Goal: Task Accomplishment & Management: Use online tool/utility

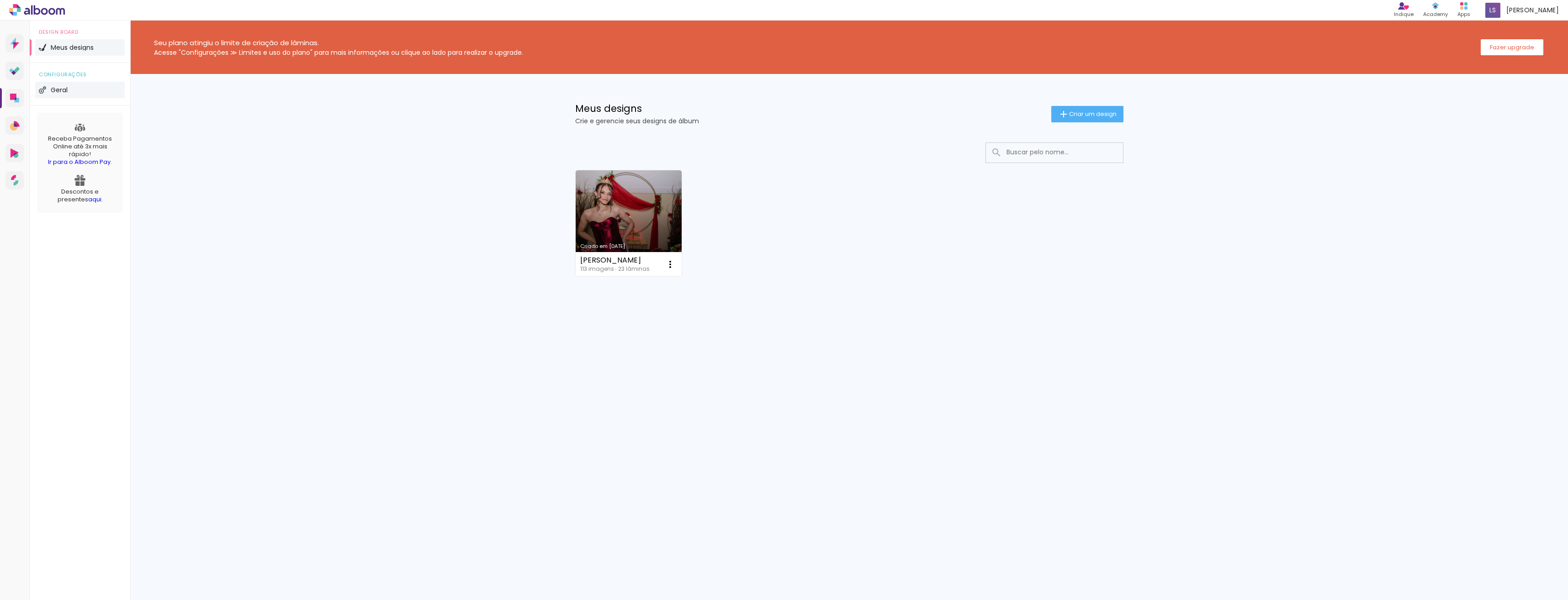
click at [56, 90] on span "Geral" at bounding box center [59, 90] width 17 height 7
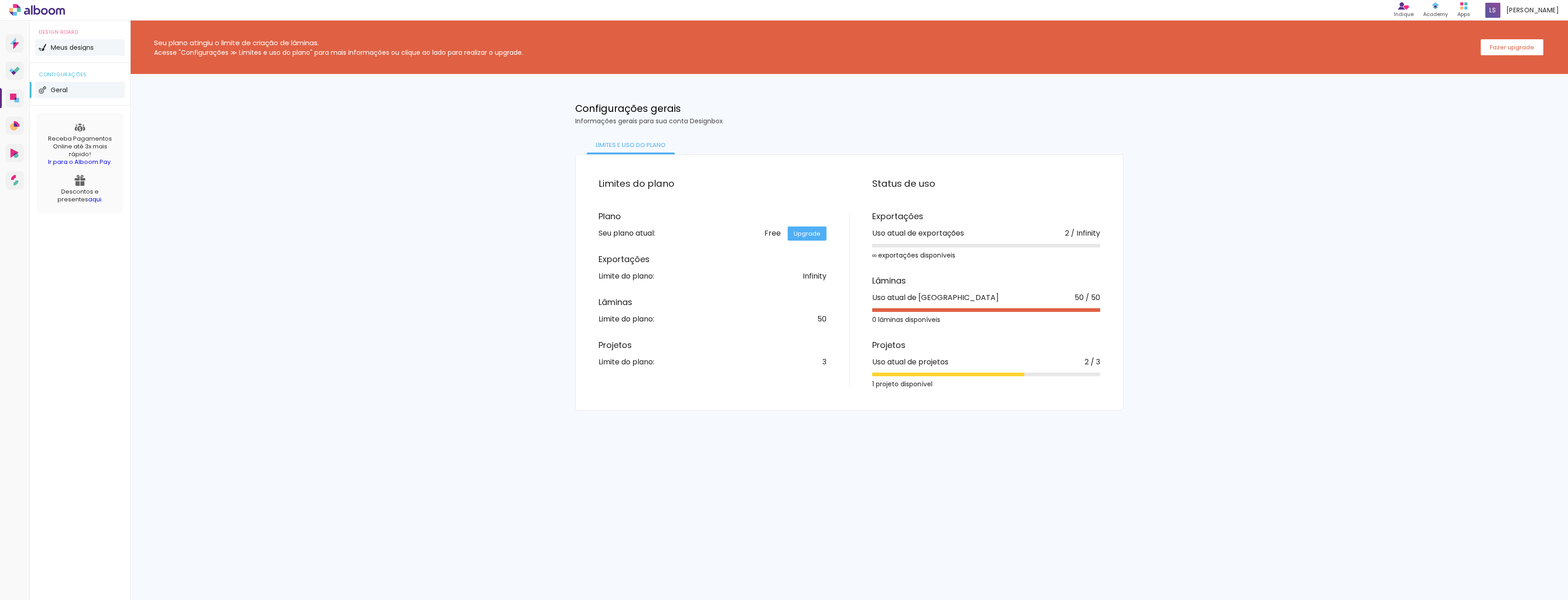
click at [60, 51] on li "Meus designs" at bounding box center [80, 47] width 89 height 16
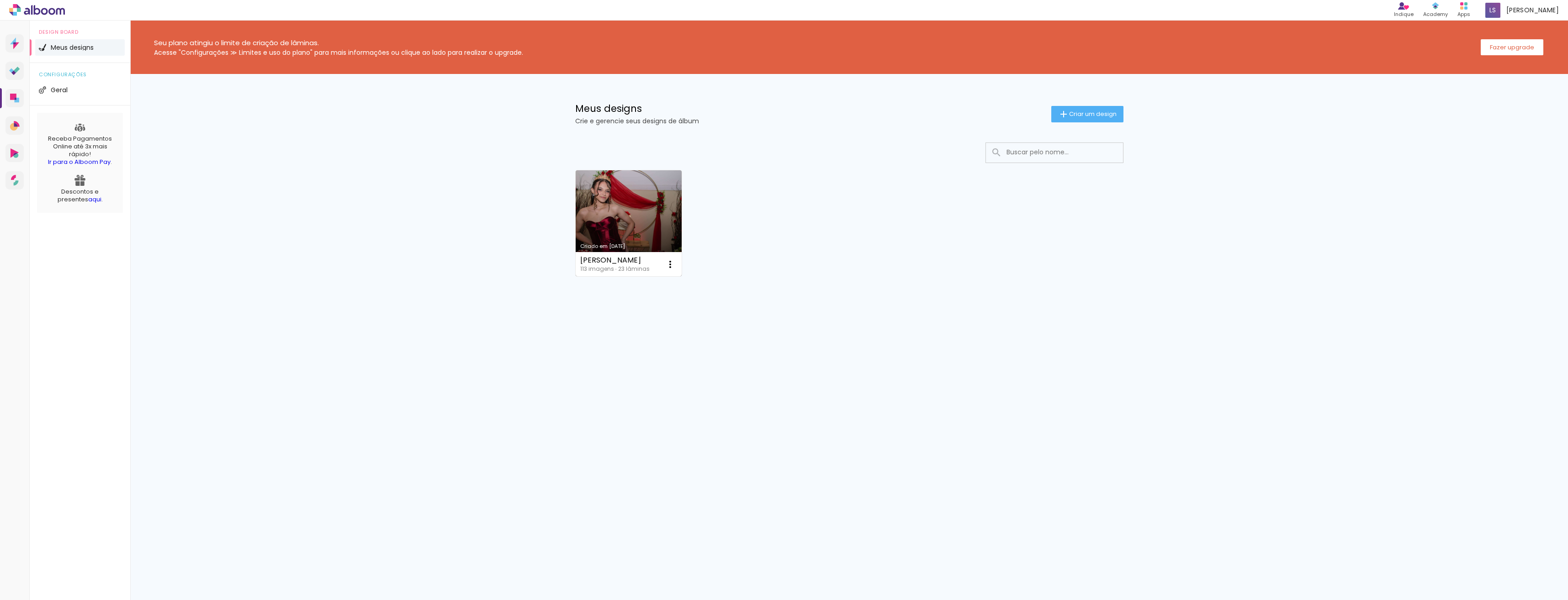
click at [633, 230] on link "Criado em [DATE]" at bounding box center [629, 223] width 106 height 106
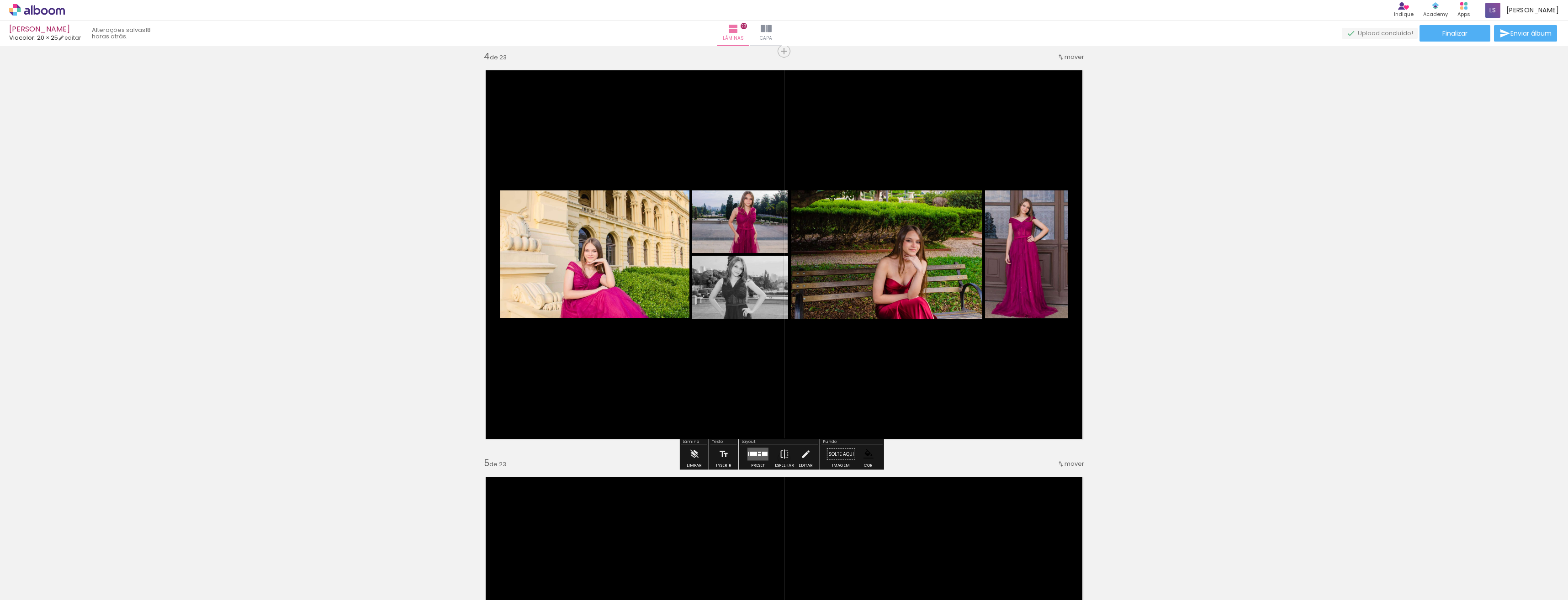
scroll to position [1233, 0]
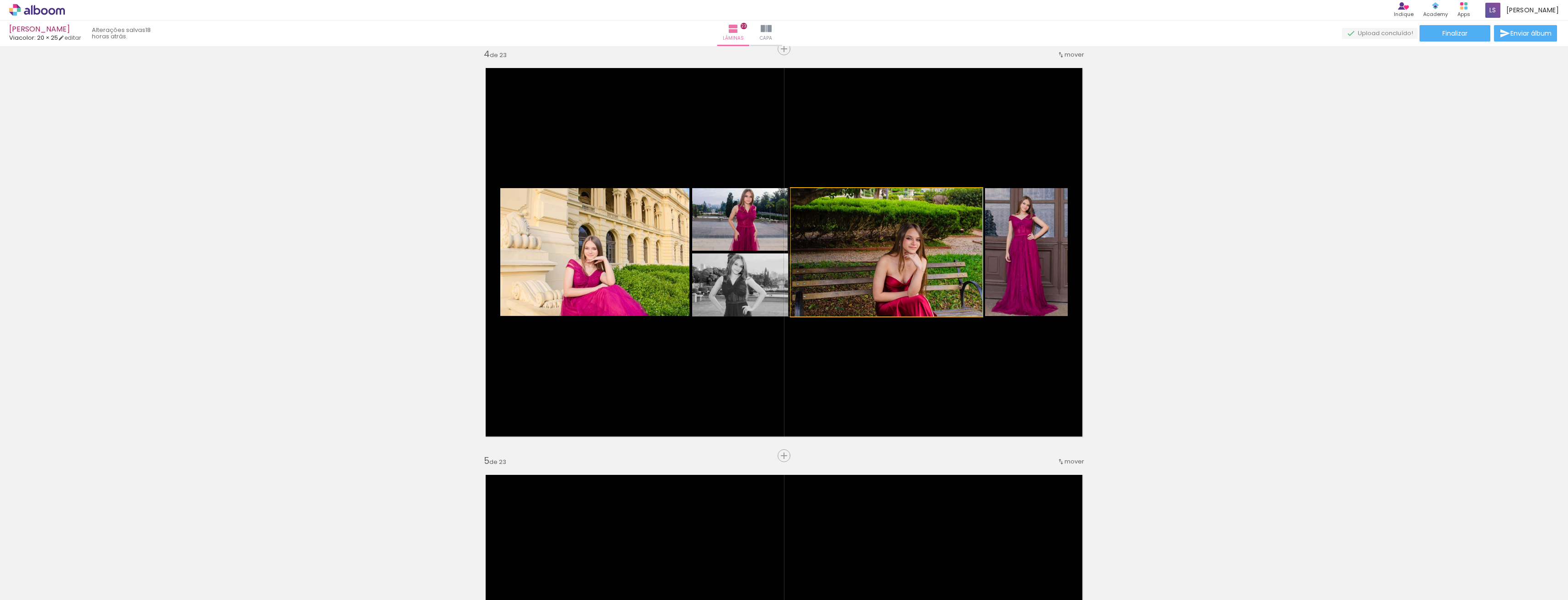
drag, startPoint x: 898, startPoint y: 261, endPoint x: 891, endPoint y: 260, distance: 7.1
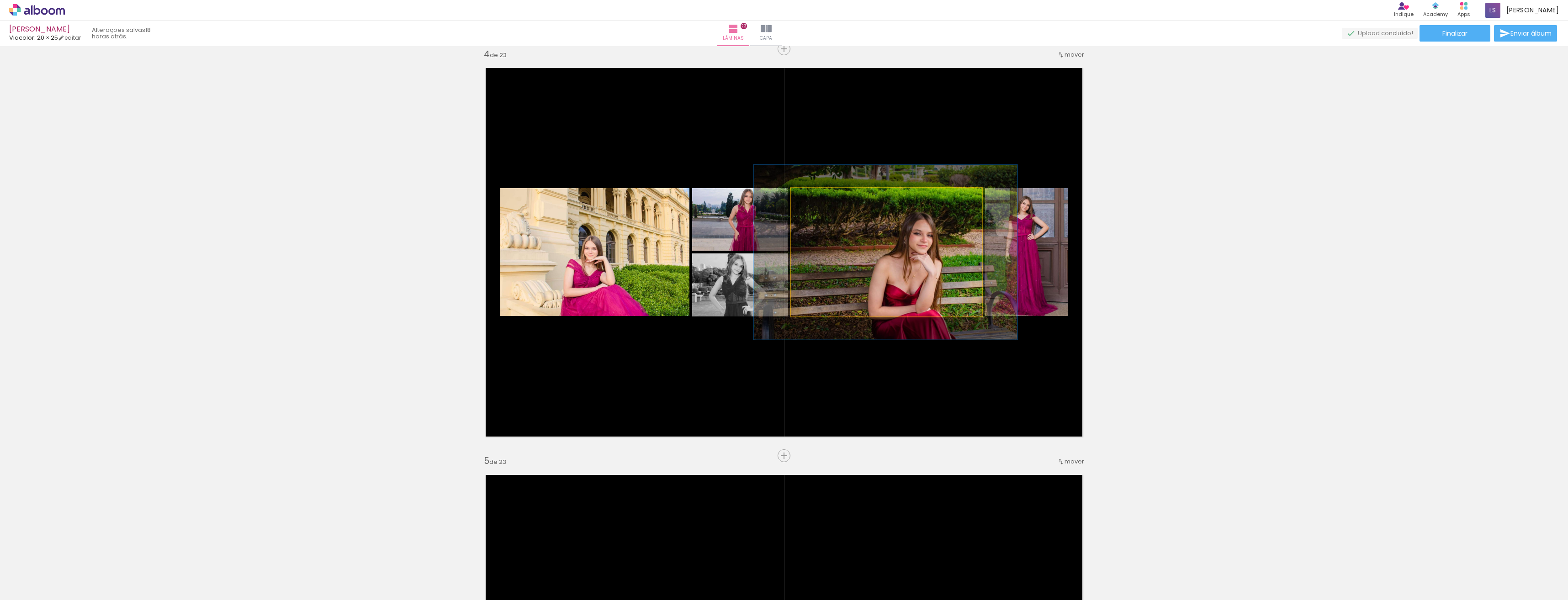
drag, startPoint x: 811, startPoint y: 199, endPoint x: 822, endPoint y: 200, distance: 11.0
click at [822, 200] on div at bounding box center [824, 198] width 9 height 9
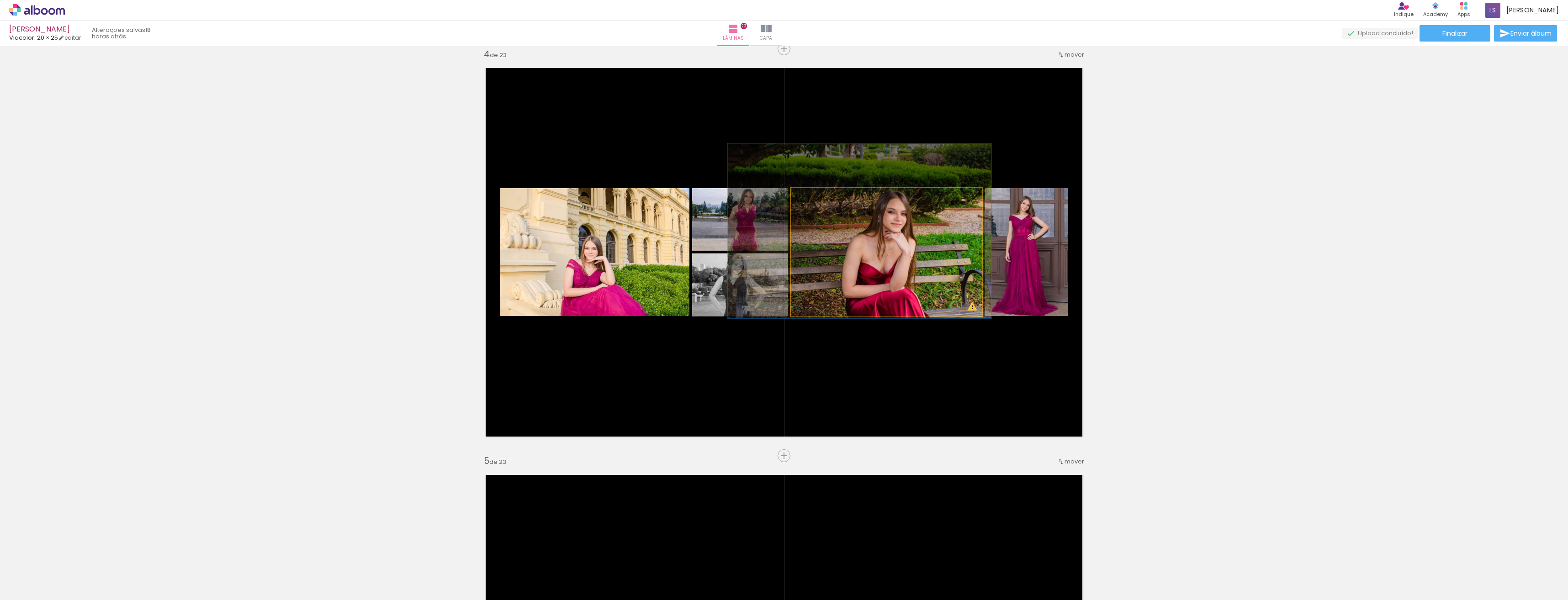
drag, startPoint x: 911, startPoint y: 266, endPoint x: 886, endPoint y: 245, distance: 32.6
click at [825, 199] on div at bounding box center [825, 198] width 15 height 15
click at [824, 197] on div at bounding box center [825, 198] width 15 height 15
click at [824, 197] on div at bounding box center [825, 198] width 9 height 9
click at [822, 197] on div at bounding box center [825, 198] width 9 height 9
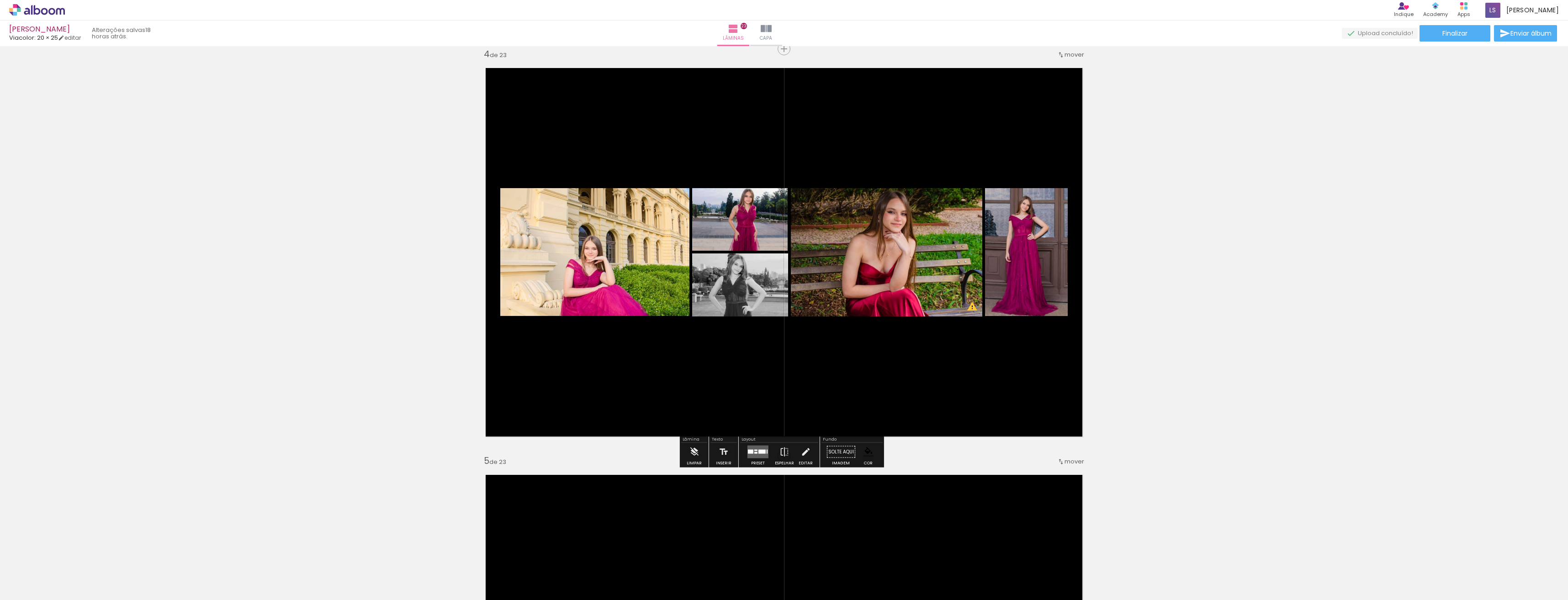
click at [822, 198] on div at bounding box center [825, 197] width 5 height 5
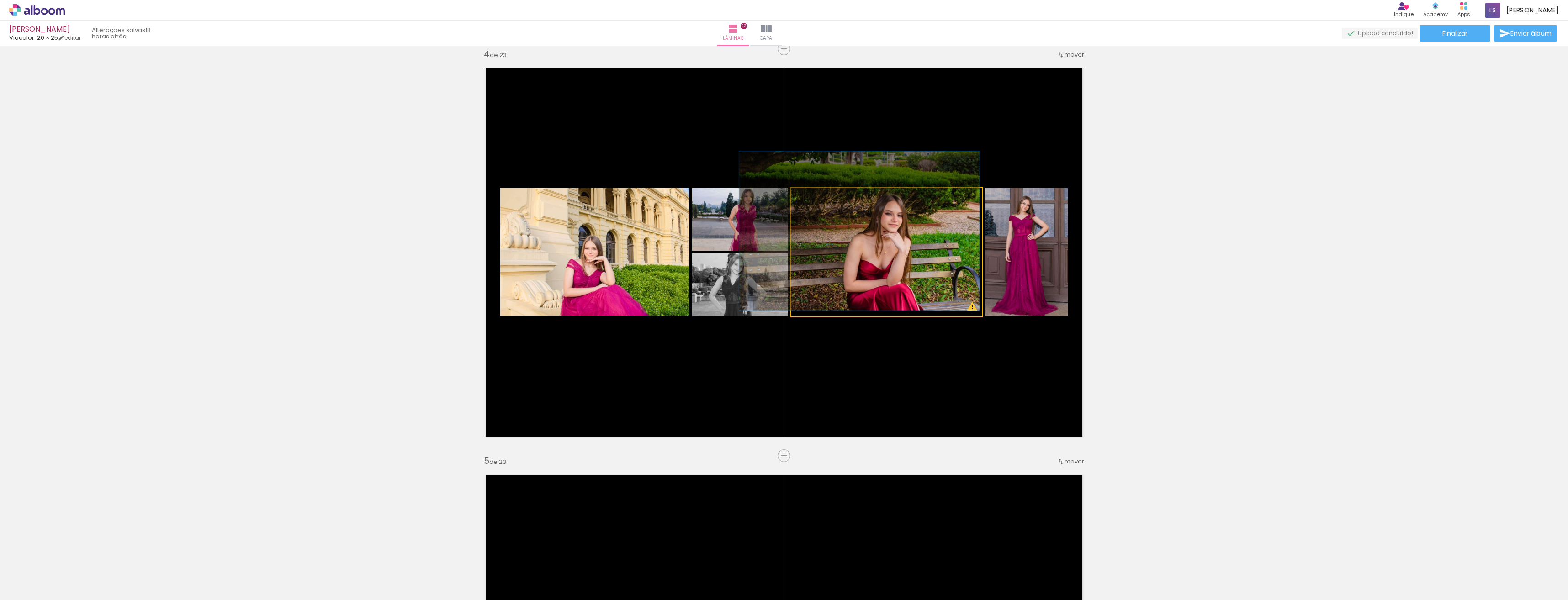
click at [820, 198] on div at bounding box center [821, 198] width 9 height 9
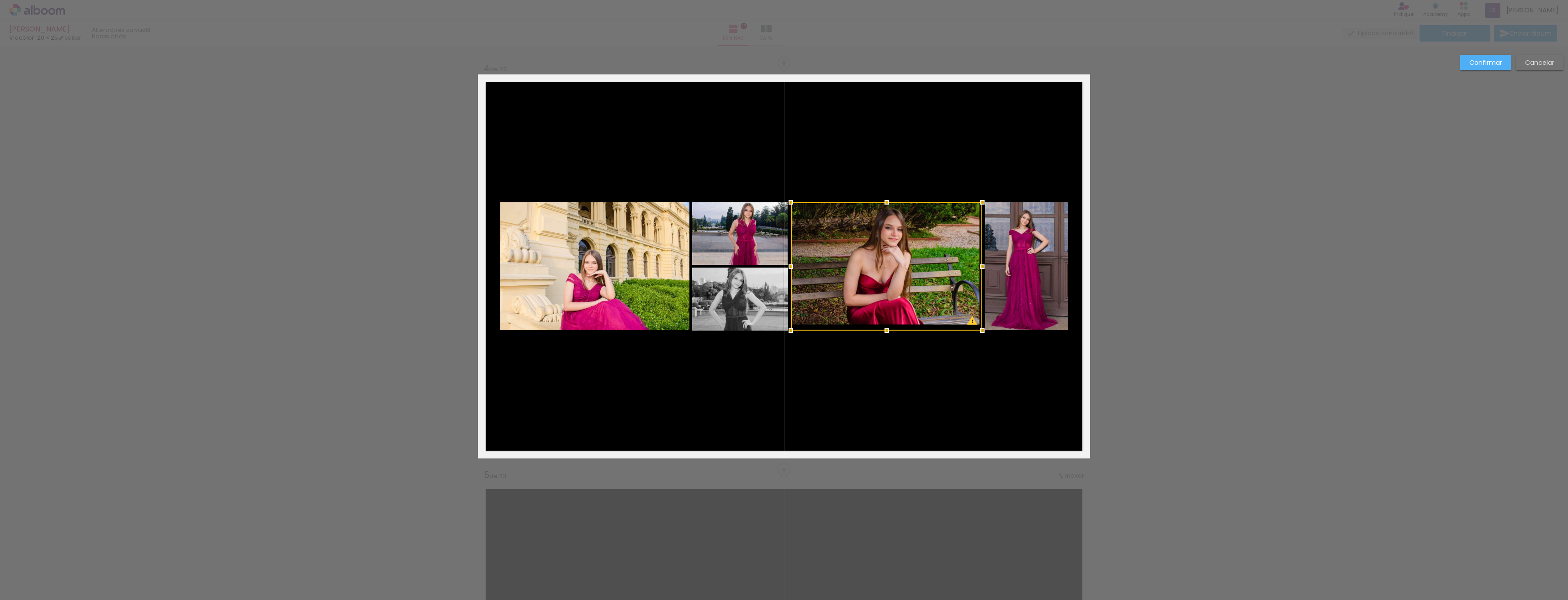
scroll to position [1191, 0]
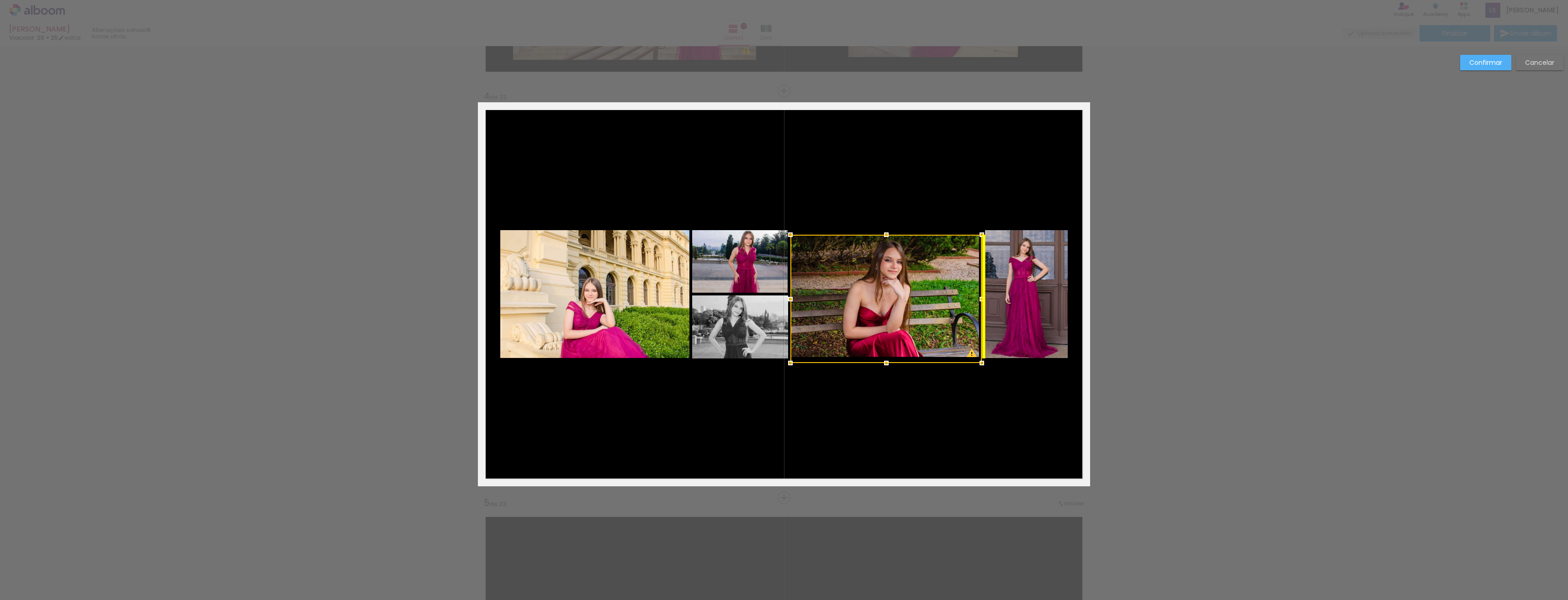
drag, startPoint x: 888, startPoint y: 271, endPoint x: 888, endPoint y: 276, distance: 5.0
click at [888, 276] on div at bounding box center [886, 299] width 191 height 128
click at [888, 276] on div at bounding box center [886, 299] width 191 height 128
click at [893, 265] on div at bounding box center [886, 299] width 191 height 128
click at [893, 264] on div at bounding box center [887, 299] width 191 height 128
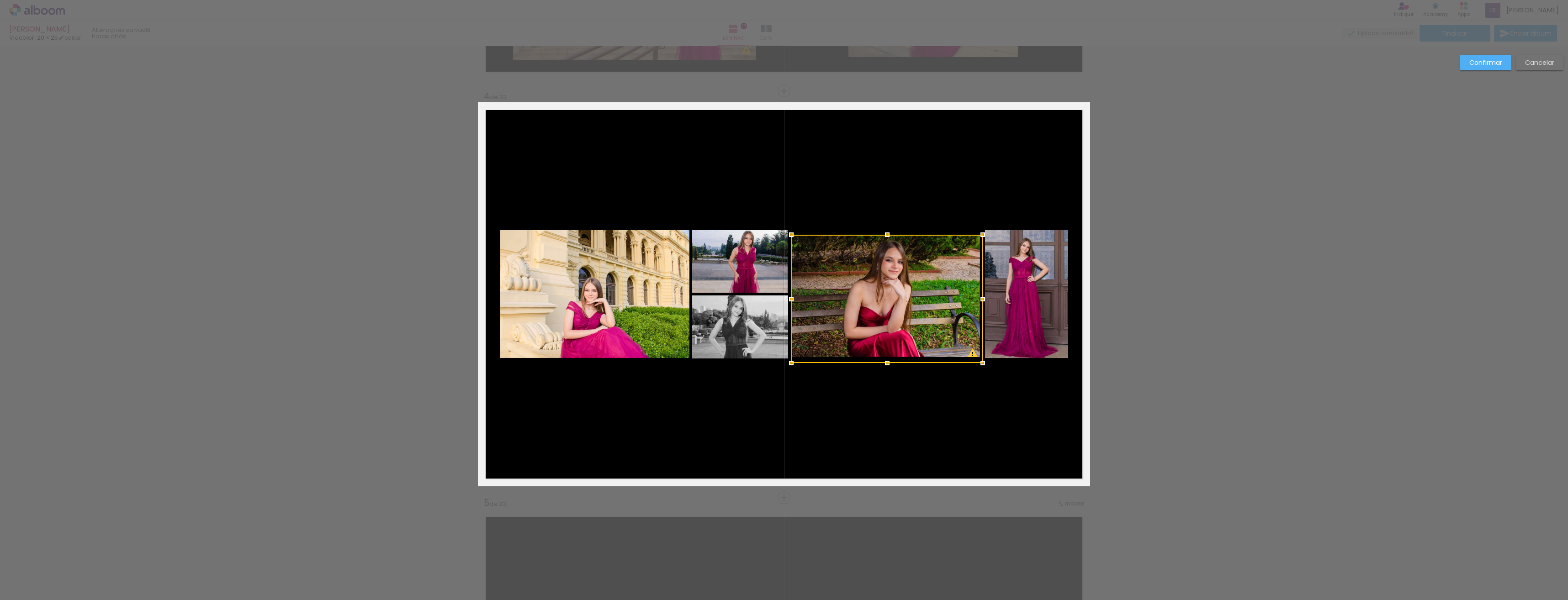
click at [0, 0] on slot "Cancelar" at bounding box center [0, 0] width 0 height 0
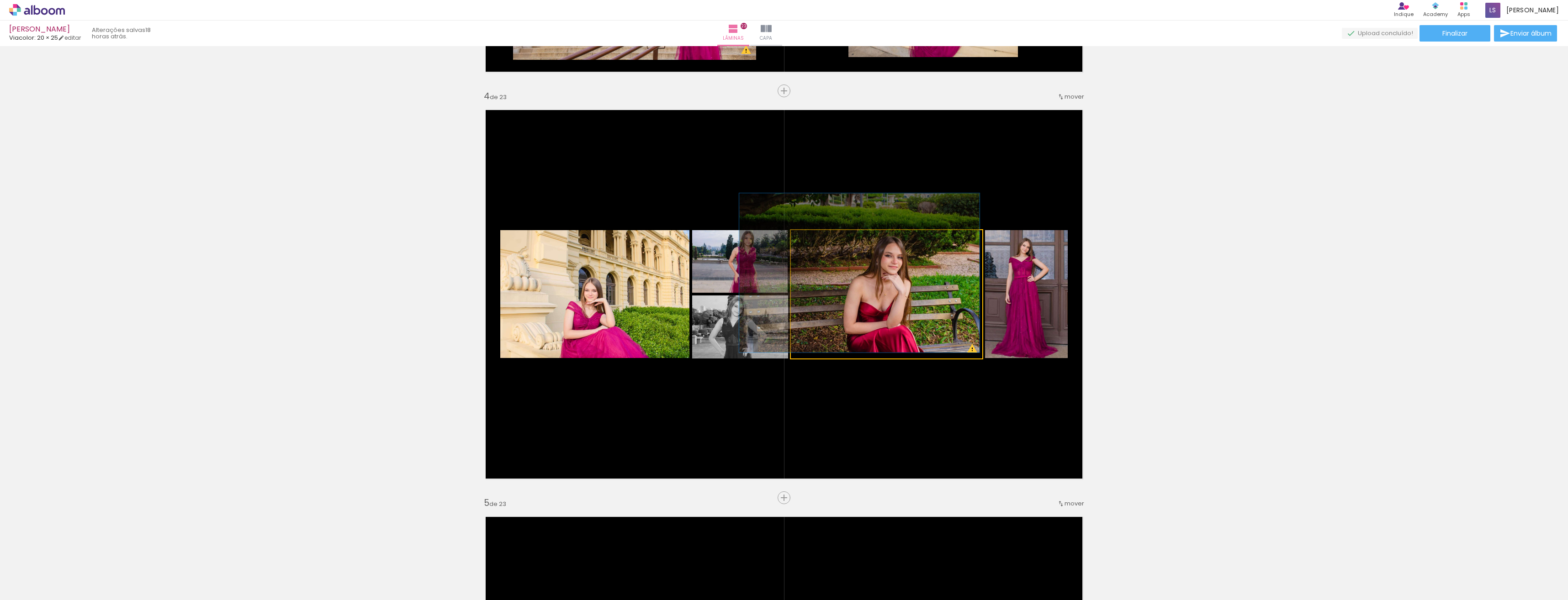
click at [820, 239] on div at bounding box center [821, 240] width 9 height 9
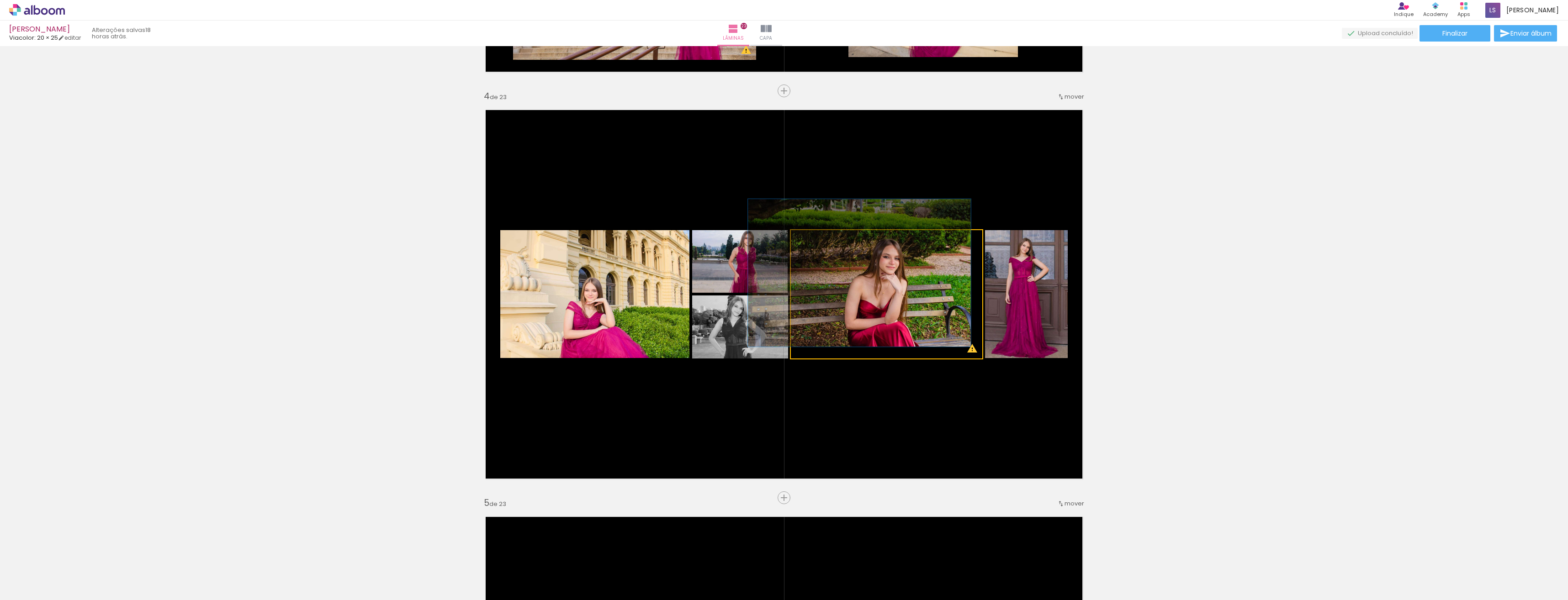
click at [816, 239] on div at bounding box center [818, 240] width 9 height 9
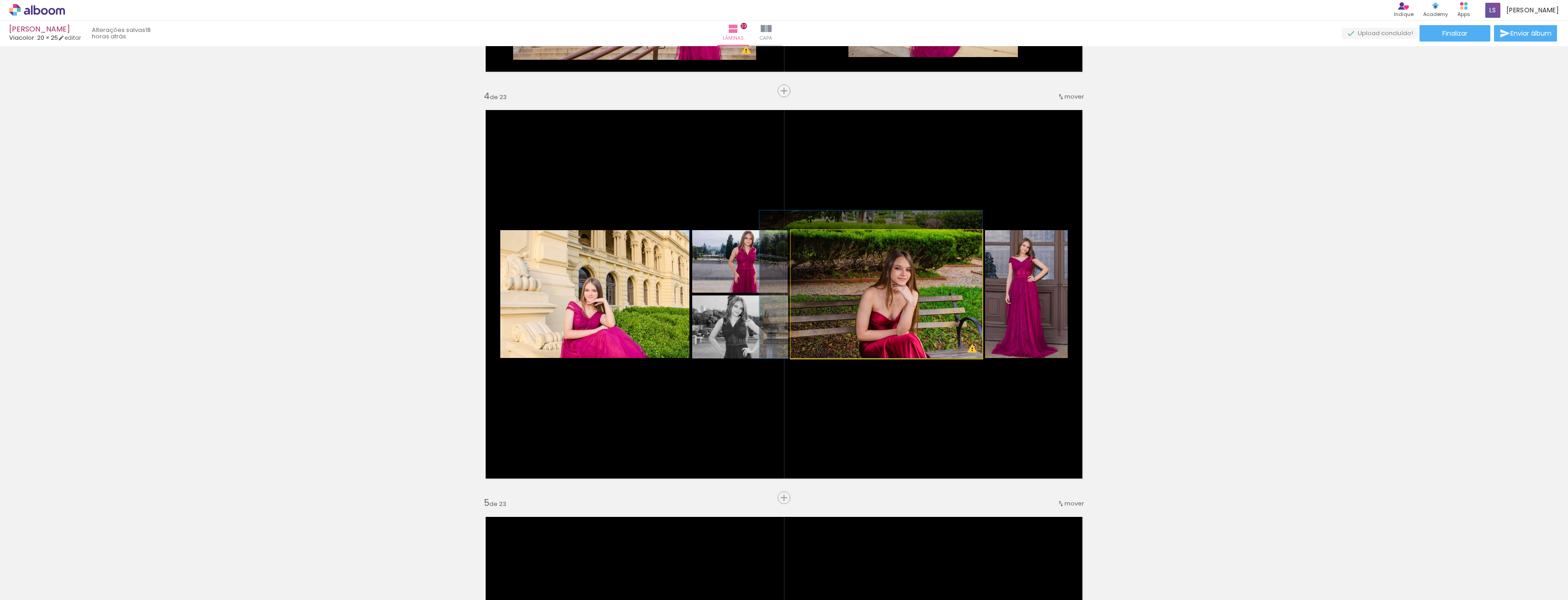
drag, startPoint x: 849, startPoint y: 255, endPoint x: 853, endPoint y: 261, distance: 7.2
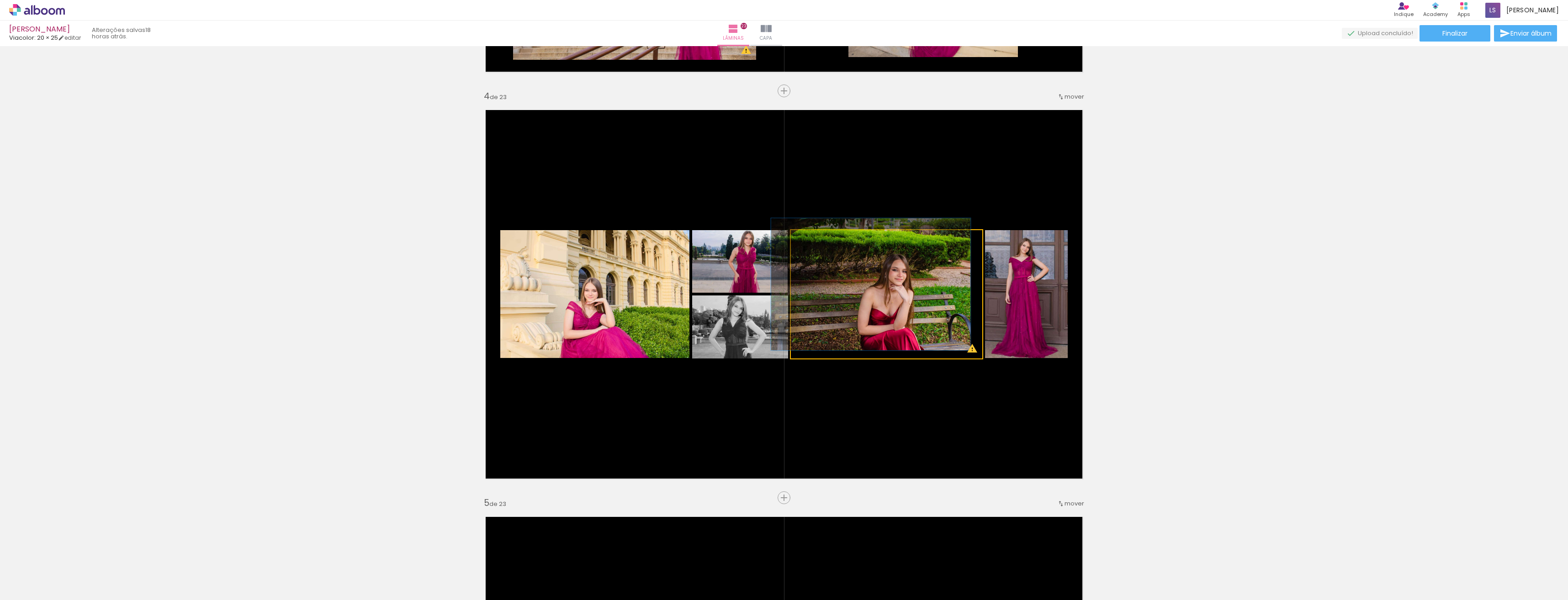
type paper-slider "103"
click at [813, 239] on div at bounding box center [813, 240] width 15 height 15
click at [845, 273] on quentale-photo at bounding box center [886, 294] width 191 height 128
click at [846, 273] on quentale-photo at bounding box center [886, 294] width 191 height 128
click at [852, 276] on quentale-photo at bounding box center [886, 294] width 191 height 128
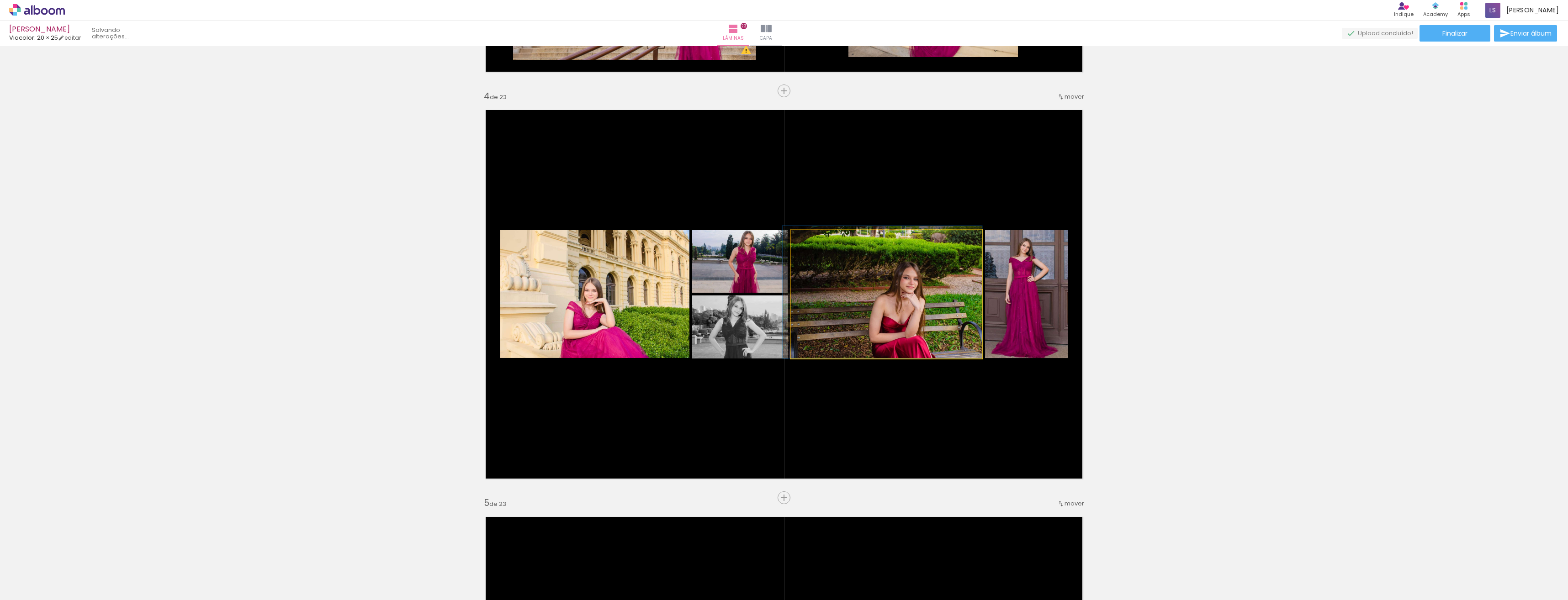
drag, startPoint x: 857, startPoint y: 273, endPoint x: 860, endPoint y: 277, distance: 5.0
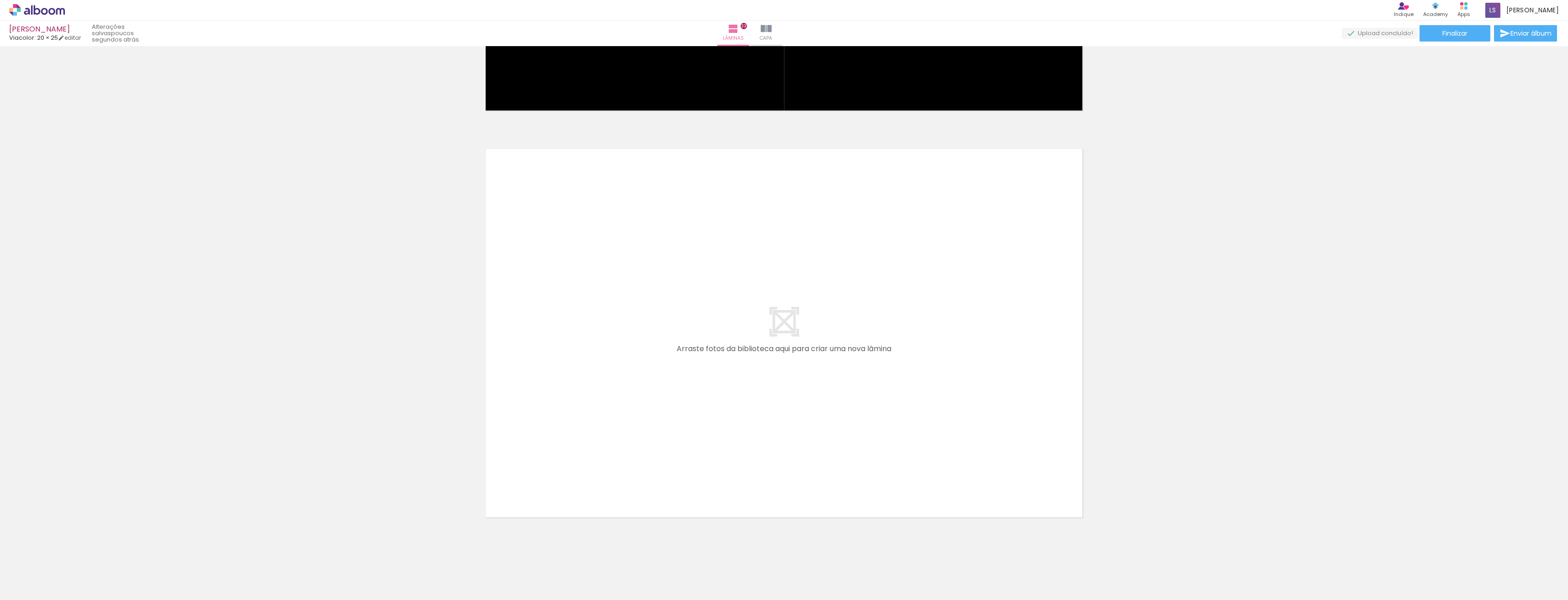
scroll to position [9305, 0]
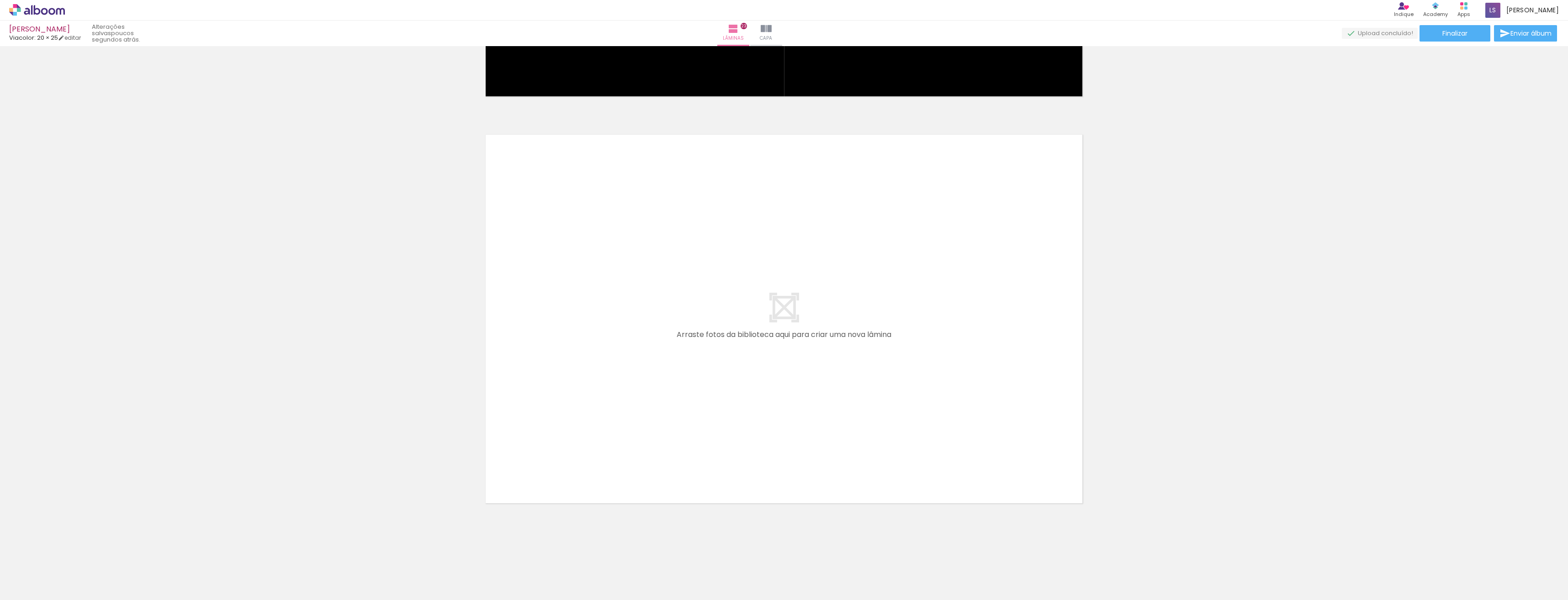
click at [0, 0] on input "Todas as fotos" at bounding box center [0, 0] width 0 height 0
click at [0, 0] on slot "Não utilizadas" at bounding box center [0, 0] width 0 height 0
type input "Não utilizadas"
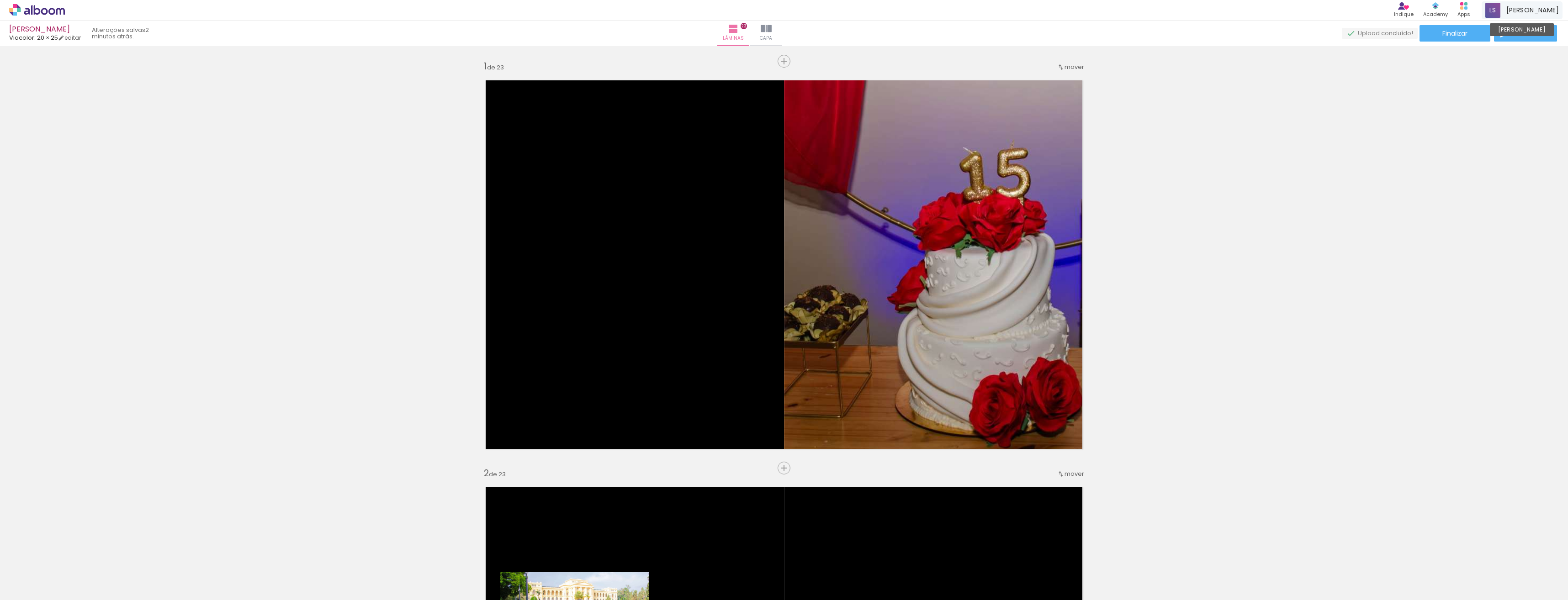
click at [1534, 13] on span "[PERSON_NAME]" at bounding box center [1533, 10] width 52 height 10
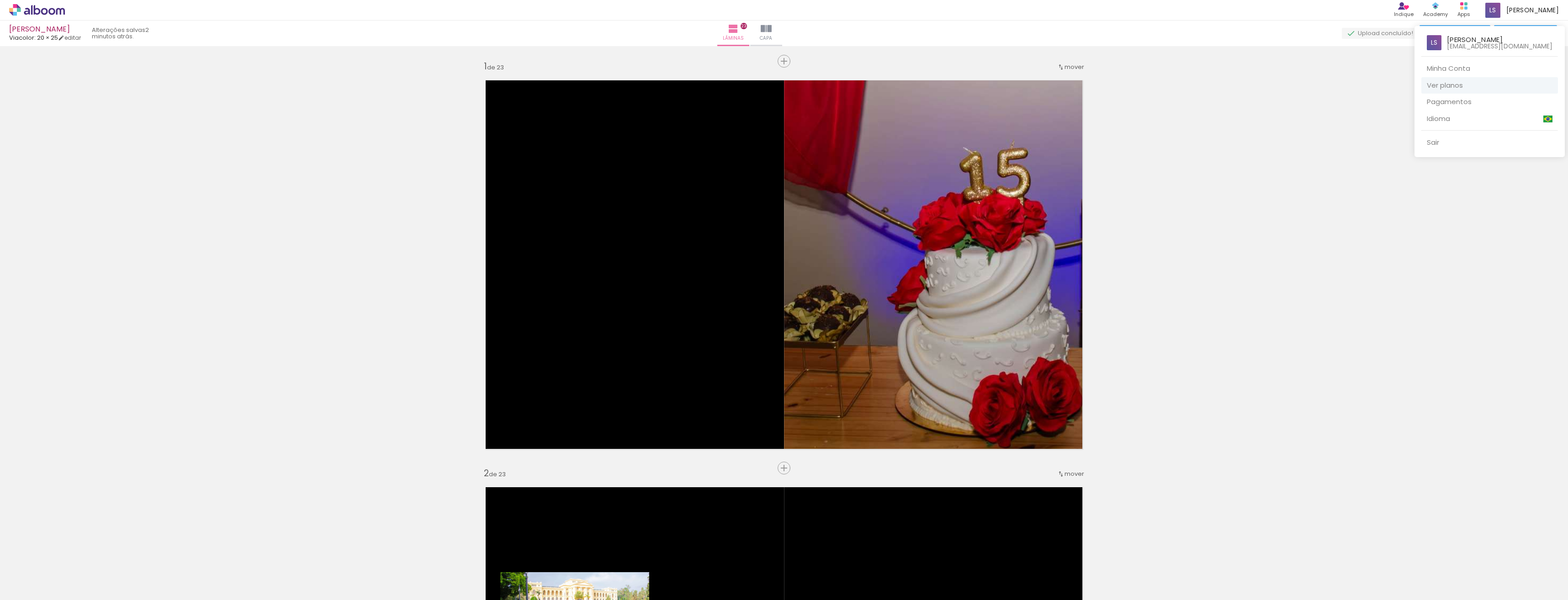
click at [1474, 83] on link "Ver planos" at bounding box center [1489, 86] width 136 height 17
click at [1173, 376] on div at bounding box center [784, 300] width 1568 height 600
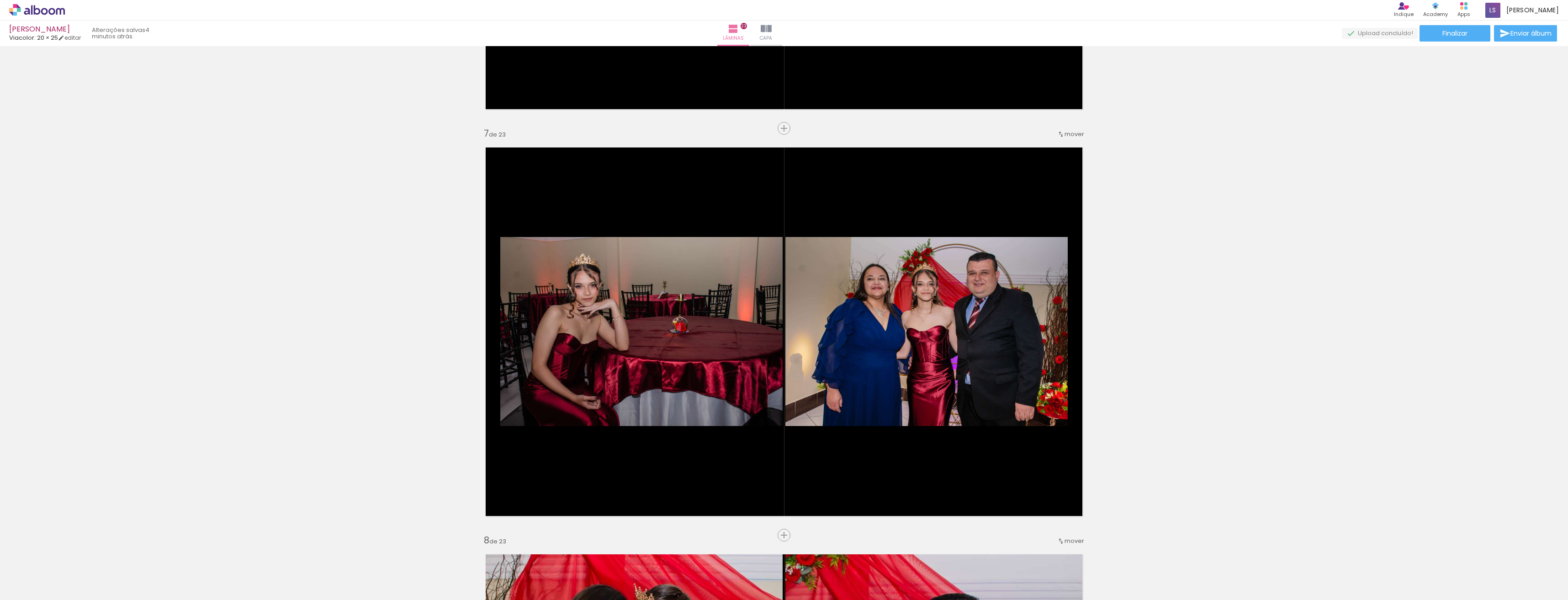
scroll to position [2375, 0]
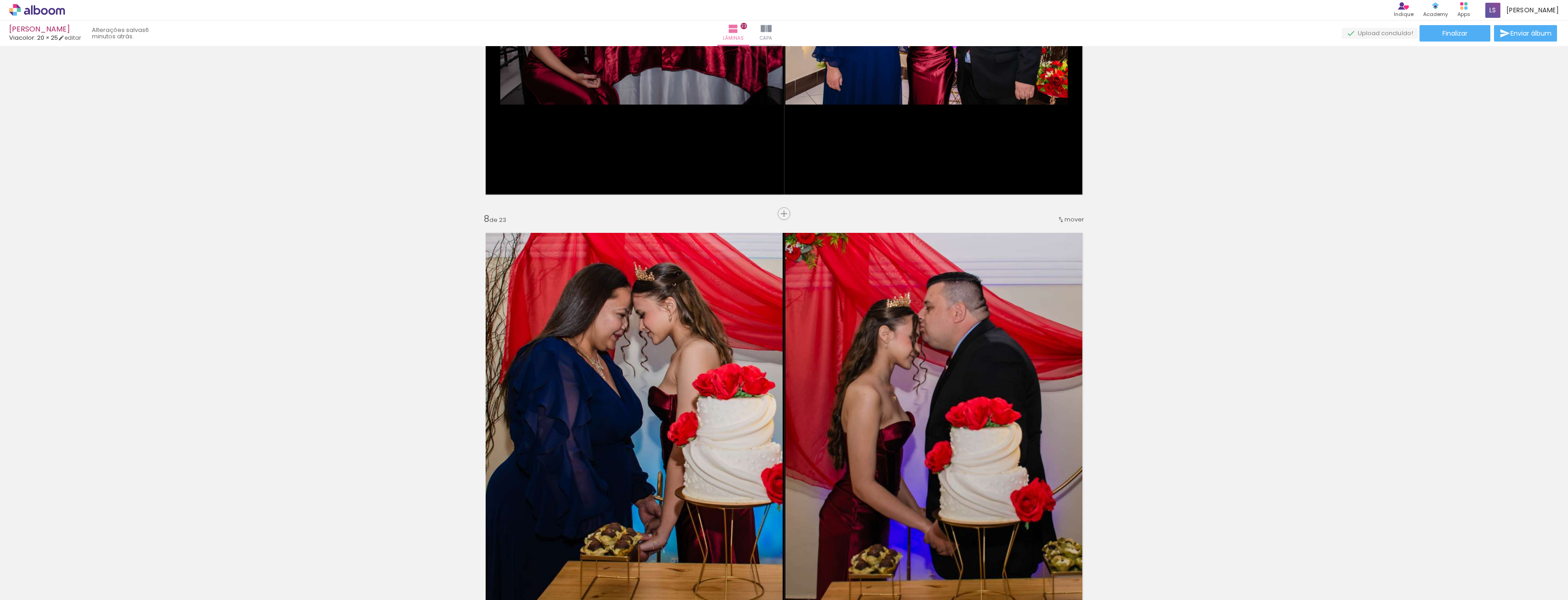
scroll to position [2695, 0]
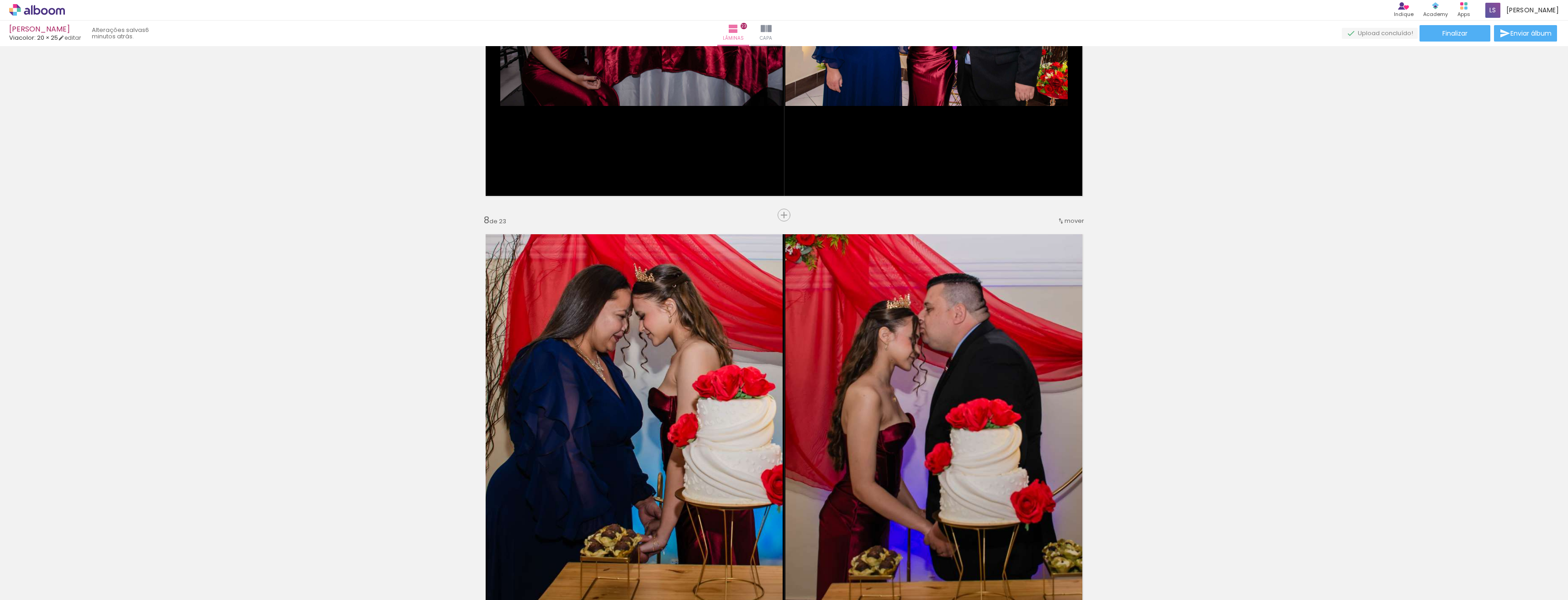
drag, startPoint x: 1027, startPoint y: 310, endPoint x: 833, endPoint y: 223, distance: 212.6
drag, startPoint x: 794, startPoint y: 338, endPoint x: 296, endPoint y: 203, distance: 516.0
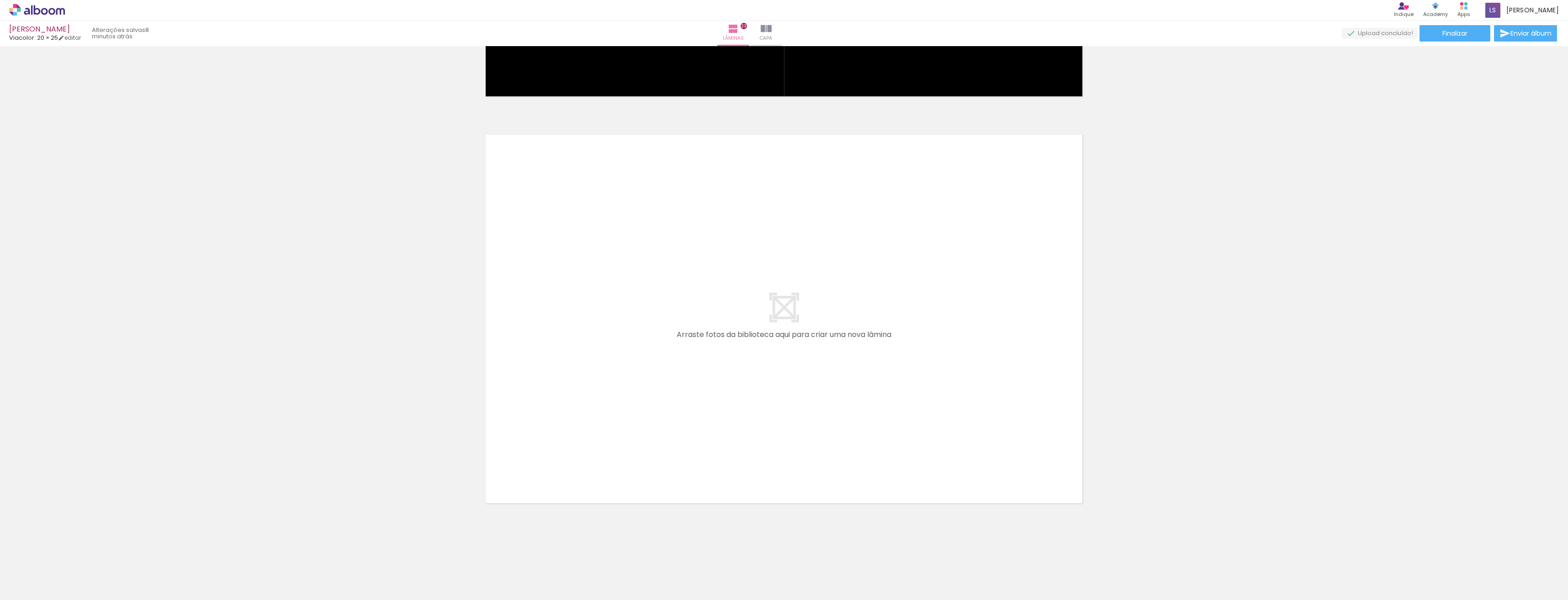
scroll to position [0, 0]
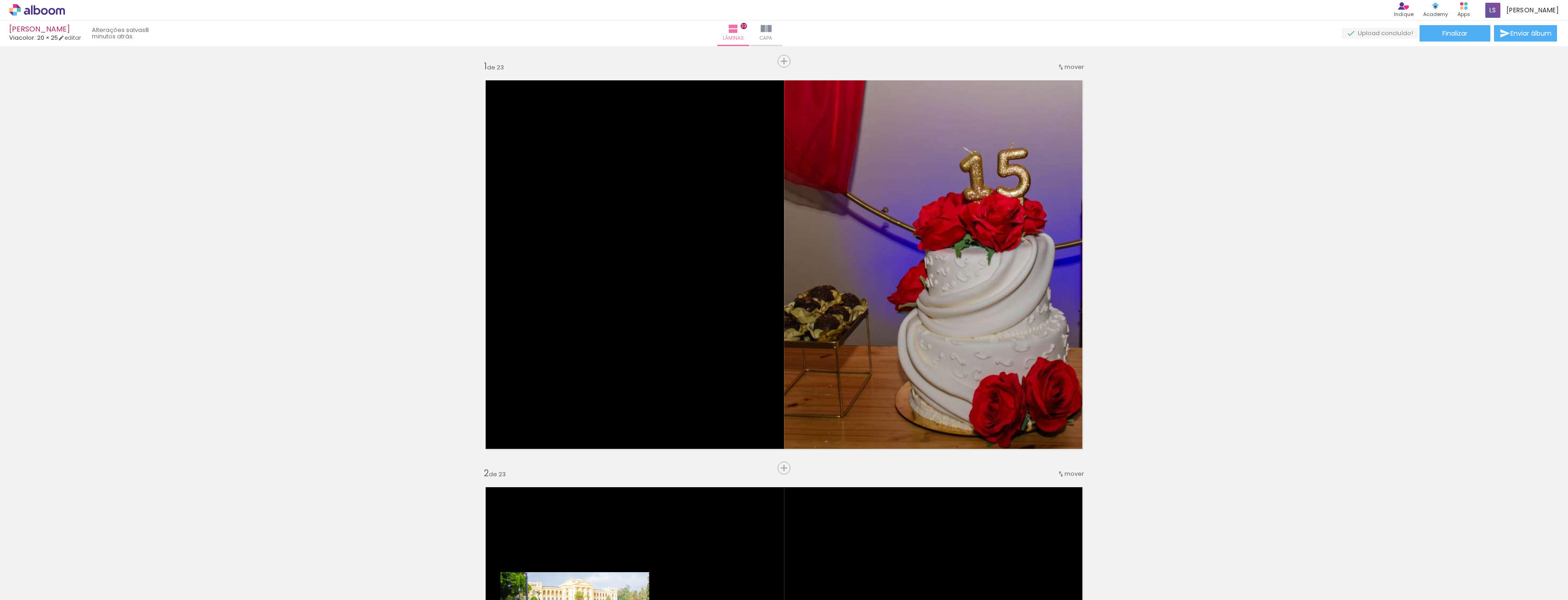
scroll to position [9305, 0]
